Goal: Communication & Community: Answer question/provide support

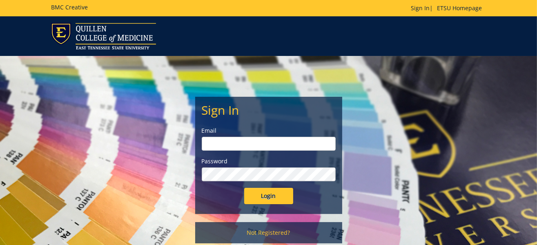
click at [235, 144] on input "email" at bounding box center [269, 144] width 134 height 14
type input "dyed@etsu.edu"
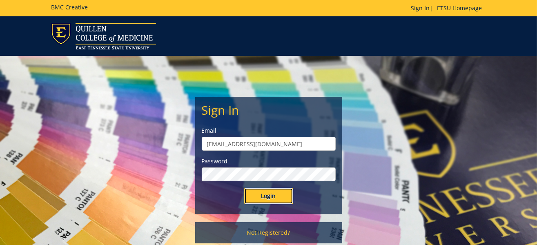
click at [265, 196] on input "Login" at bounding box center [268, 196] width 49 height 16
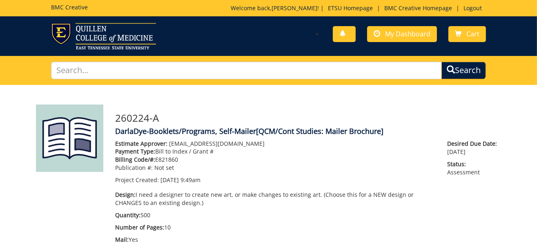
scroll to position [91, 0]
click at [398, 35] on span "My Dashboard" at bounding box center [407, 33] width 45 height 9
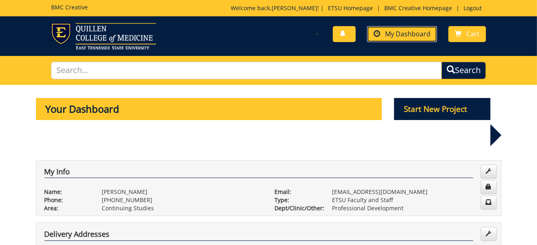
click at [389, 33] on span "My Dashboard" at bounding box center [407, 33] width 45 height 9
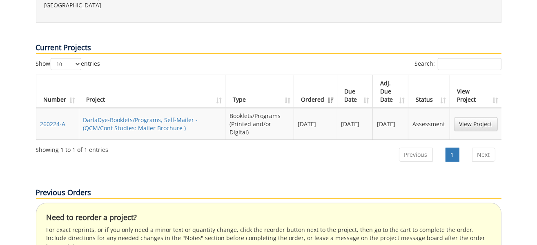
scroll to position [408, 0]
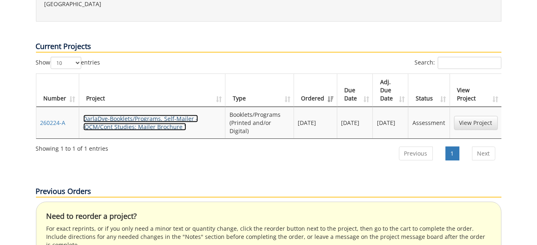
click at [129, 115] on link "DarlaDye-Booklets/Programs, Self-Mailer - (QCM/Cont Studies: Mailer Brochure )" at bounding box center [140, 123] width 115 height 16
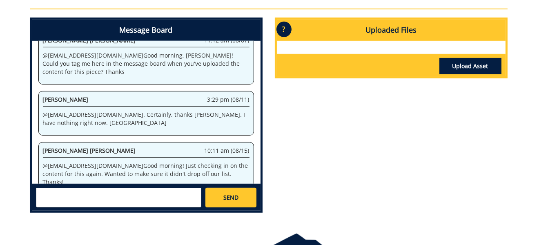
scroll to position [408, 0]
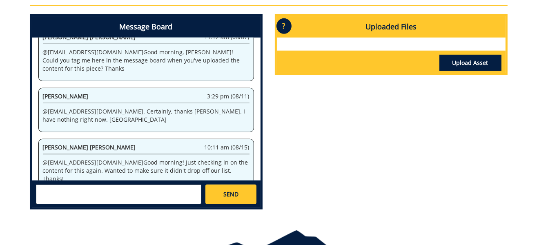
click at [44, 191] on textarea at bounding box center [118, 195] width 165 height 20
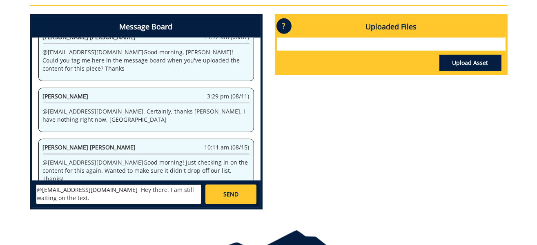
type textarea "@campbelltc@etsu.edu Hey there, I am still waiting on the text."
click at [227, 190] on span "SEND" at bounding box center [230, 194] width 15 height 8
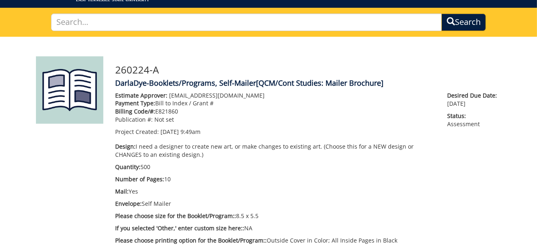
scroll to position [0, 0]
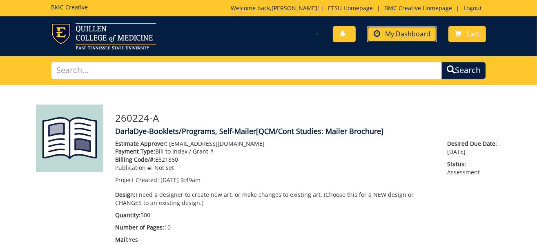
click at [397, 34] on span "My Dashboard" at bounding box center [407, 33] width 45 height 9
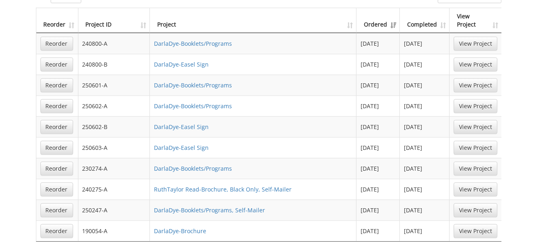
scroll to position [694, 0]
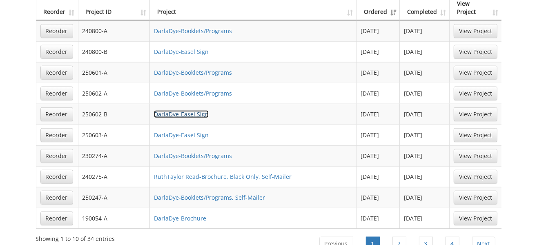
click at [186, 110] on link "DarlaDye-Easel Sign" at bounding box center [181, 114] width 55 height 8
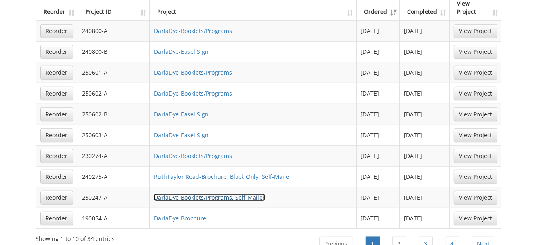
click at [235, 194] on link "DarlaDye-Booklets/Programs, Self-Mailer" at bounding box center [209, 198] width 111 height 8
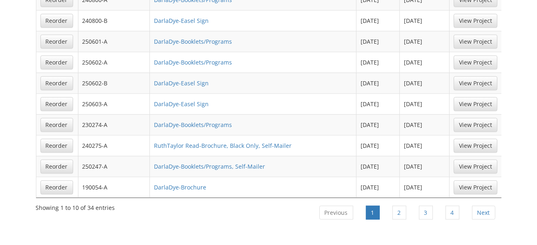
scroll to position [735, 0]
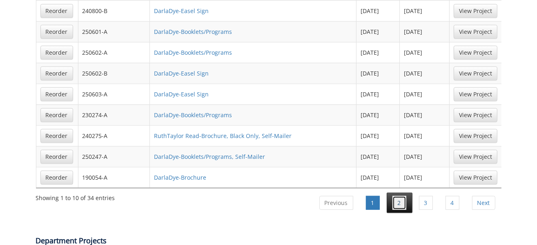
click at [400, 196] on link "2" at bounding box center [400, 203] width 14 height 14
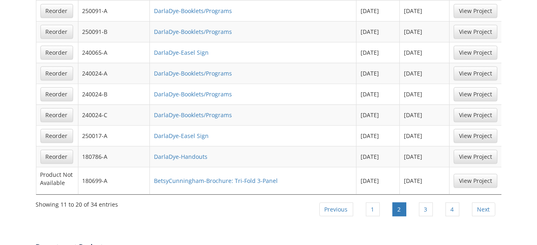
scroll to position [694, 0]
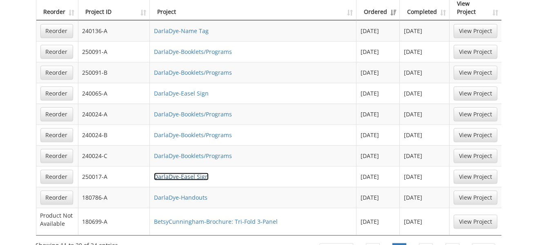
click at [196, 173] on link "DarlaDye-Easel Sign" at bounding box center [181, 177] width 55 height 8
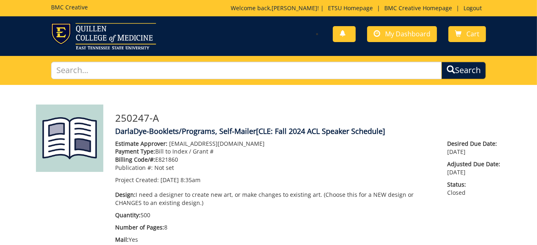
scroll to position [1482, 0]
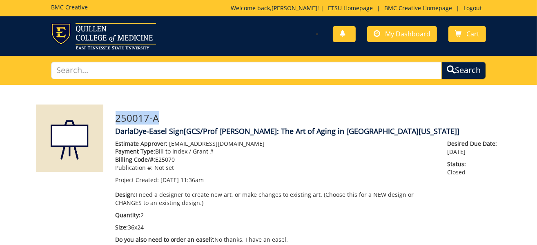
drag, startPoint x: 163, startPoint y: 117, endPoint x: 117, endPoint y: 115, distance: 46.2
click at [117, 115] on h3 "250017-A" at bounding box center [309, 118] width 386 height 11
drag, startPoint x: 117, startPoint y: 115, endPoint x: 143, endPoint y: 117, distance: 26.2
copy h3 "250017-A"
click at [404, 32] on span "My Dashboard" at bounding box center [407, 33] width 45 height 9
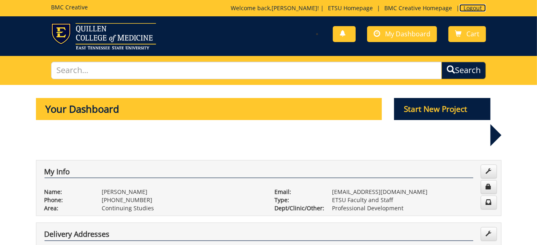
click at [476, 9] on link "Logout" at bounding box center [472, 8] width 27 height 8
